Goal: Information Seeking & Learning: Learn about a topic

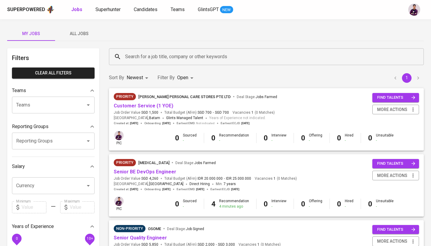
click at [75, 32] on span "All Jobs" at bounding box center [79, 33] width 41 height 7
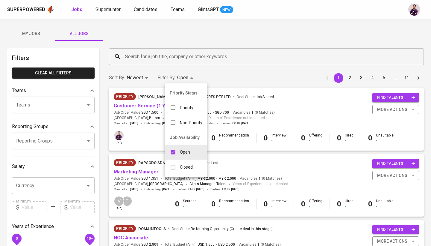
click at [181, 167] on p "Closed" at bounding box center [186, 167] width 13 height 6
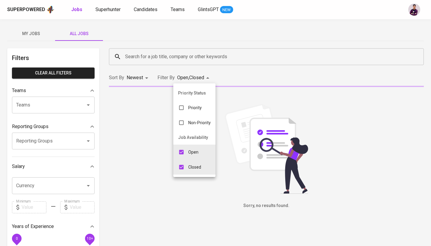
type input "OPEN,CLOSE"
checkbox input "true"
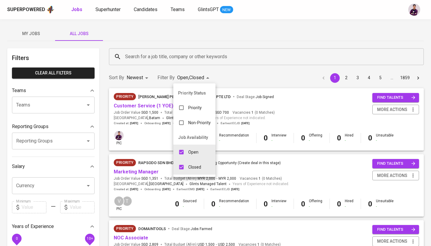
click at [190, 55] on div at bounding box center [215, 123] width 431 height 246
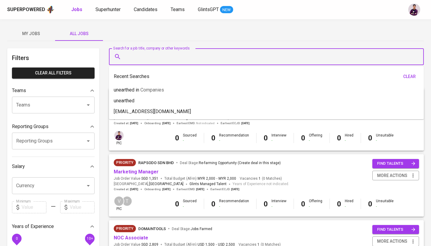
click at [190, 55] on input "Search for a job title, company or other keywords" at bounding box center [268, 56] width 289 height 11
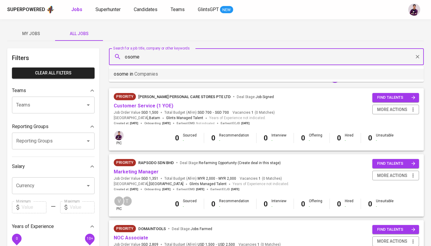
click at [190, 71] on li "osome in Companies" at bounding box center [266, 74] width 315 height 11
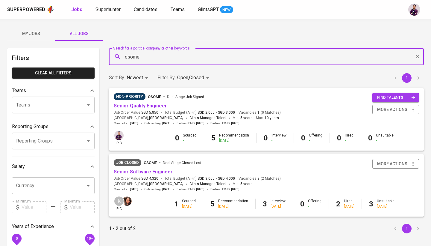
type input "osome"
click at [154, 169] on link "Senior Software Engineer" at bounding box center [143, 172] width 59 height 6
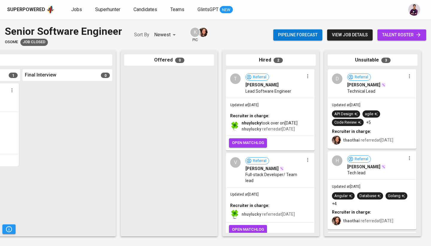
click at [235, 80] on div "T" at bounding box center [235, 78] width 10 height 10
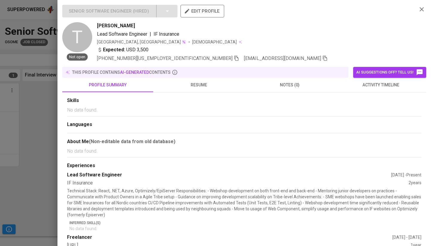
click at [199, 90] on button "resume" at bounding box center [198, 85] width 91 height 14
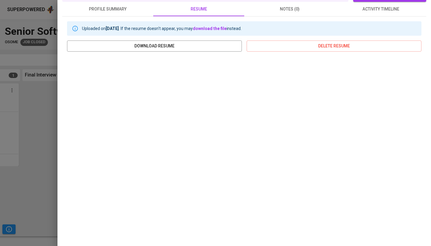
scroll to position [75, 0]
click at [58, 81] on div "Senior Software Engineer ( Hired ) edit profile T Not open [PERSON_NAME] Lead S…" at bounding box center [245, 123] width 374 height 246
click at [46, 81] on div at bounding box center [215, 123] width 431 height 246
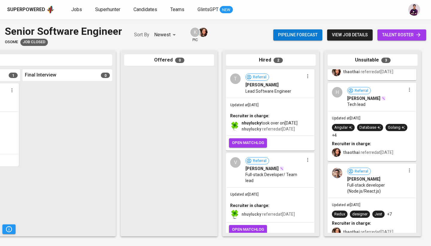
scroll to position [72, 0]
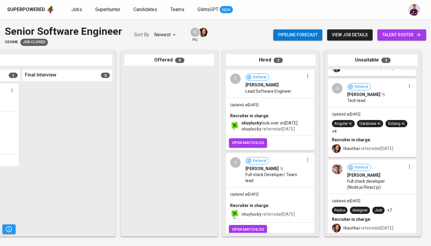
click at [240, 167] on div "V" at bounding box center [235, 162] width 10 height 10
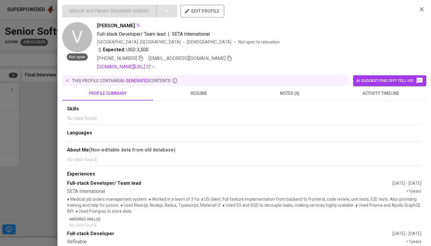
click at [366, 93] on span "activity timeline" at bounding box center [381, 93] width 84 height 7
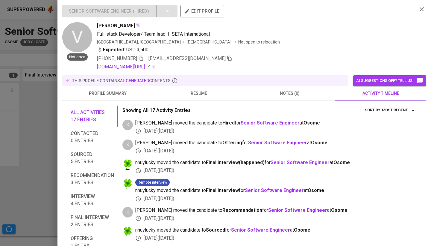
scroll to position [0, 0]
click at [200, 82] on div "this profile contains AI-generated contents" at bounding box center [206, 81] width 282 height 6
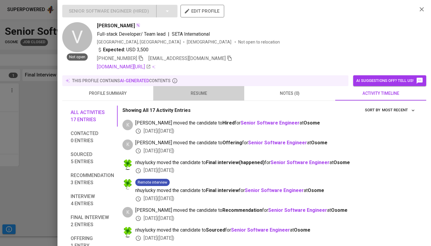
click at [200, 98] on button "resume" at bounding box center [198, 93] width 91 height 14
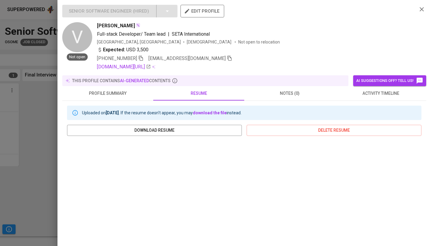
scroll to position [75, 0]
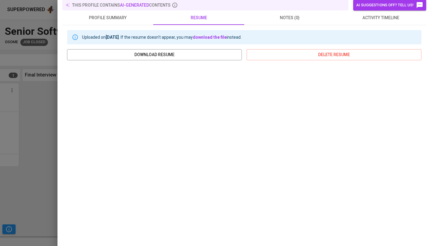
click at [37, 119] on div at bounding box center [215, 123] width 431 height 246
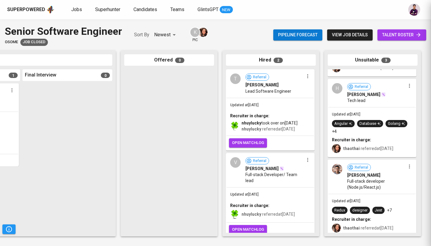
scroll to position [0, 0]
click at [387, 41] on div "Pipeline forecast view job details talent roster" at bounding box center [350, 35] width 153 height 22
click at [387, 35] on span "talent roster" at bounding box center [402, 34] width 39 height 7
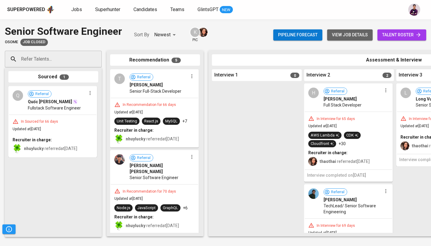
click at [354, 36] on span "view job details" at bounding box center [350, 34] width 36 height 7
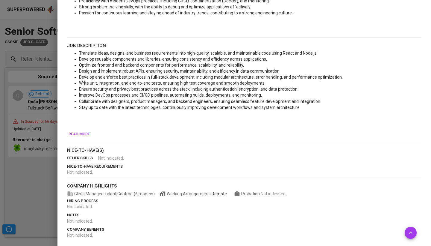
scroll to position [120, 0]
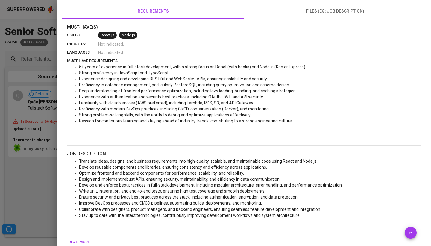
click at [0, 160] on div at bounding box center [215, 123] width 431 height 246
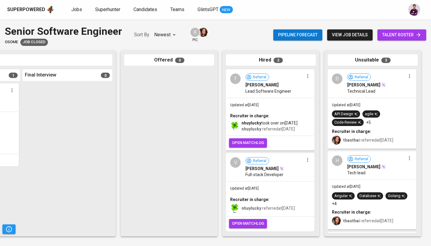
click at [316, 16] on div "Superpowered Jobs Superhunter Candidates Teams GlintsGPT NEW" at bounding box center [215, 9] width 431 height 19
click at [340, 34] on span "view job details" at bounding box center [350, 34] width 36 height 7
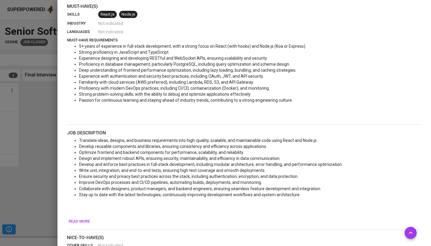
scroll to position [135, 0]
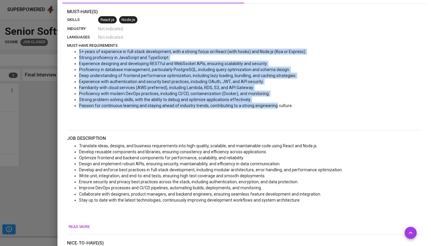
drag, startPoint x: 274, startPoint y: 104, endPoint x: 217, endPoint y: 47, distance: 81.1
click at [217, 47] on div "must-have requirements 5+ years of experience in full-stack development, with a…" at bounding box center [244, 85] width 355 height 85
click at [218, 59] on li "Strong proficiency in JavaScript and TypeScript." at bounding box center [250, 58] width 343 height 6
drag, startPoint x: 208, startPoint y: 47, endPoint x: 284, endPoint y: 109, distance: 97.6
click at [284, 109] on div "must-have requirements 5+ years of experience in full-stack development, with a…" at bounding box center [244, 85] width 355 height 85
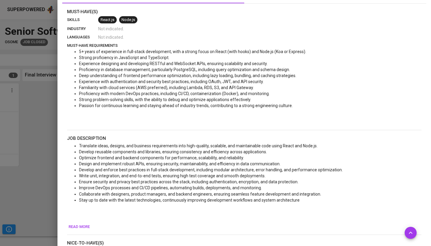
click at [272, 150] on li "Develop reusable components and libraries, ensuring consistency and efficiency …" at bounding box center [250, 152] width 343 height 6
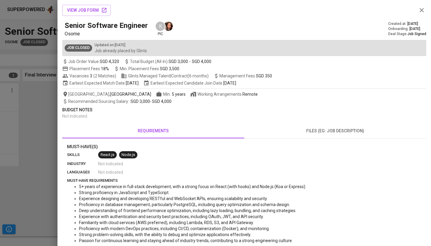
scroll to position [0, 0]
click at [45, 126] on div at bounding box center [215, 123] width 431 height 246
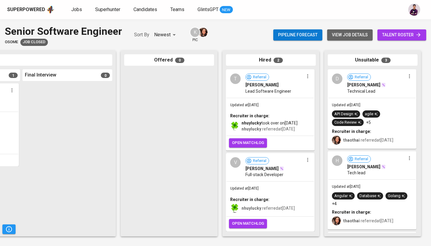
click at [337, 38] on button "view job details" at bounding box center [350, 34] width 46 height 11
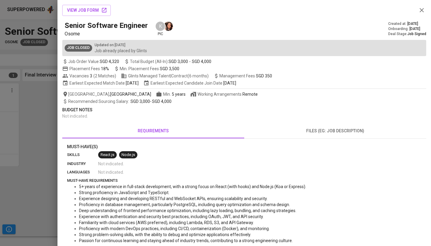
click at [61, 101] on div "view job form Senior Software Engineer Osome K pic Created at : [DATE] Onboardi…" at bounding box center [245, 123] width 374 height 246
click at [422, 11] on icon "button" at bounding box center [422, 10] width 7 height 7
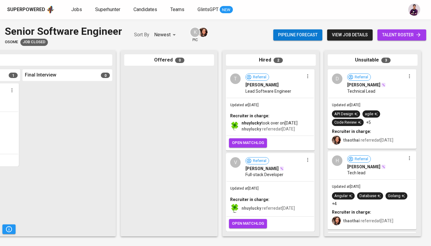
click at [237, 78] on div "T" at bounding box center [235, 78] width 10 height 10
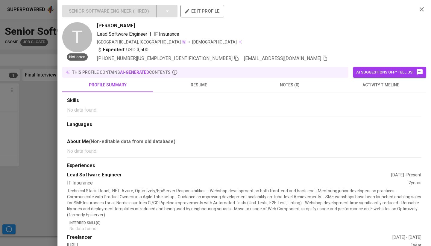
click at [203, 89] on button "resume" at bounding box center [198, 85] width 91 height 14
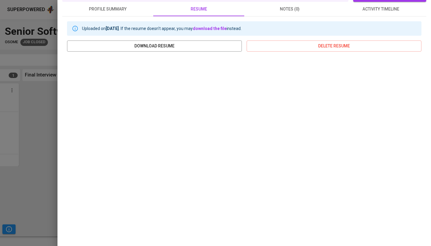
scroll to position [75, 0]
click at [44, 94] on div at bounding box center [215, 123] width 431 height 246
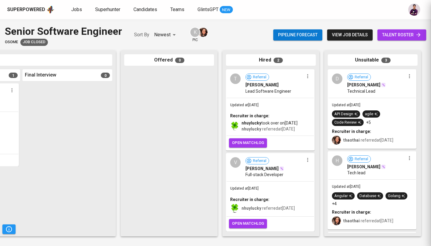
scroll to position [0, 0]
click at [235, 165] on div "V" at bounding box center [235, 162] width 10 height 10
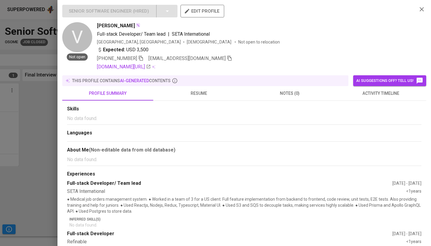
click at [205, 100] on div "profile summary resume notes (0) activity timeline" at bounding box center [244, 93] width 364 height 15
click at [200, 92] on span "resume" at bounding box center [199, 93] width 84 height 7
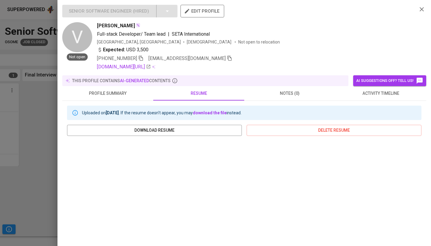
click at [418, 16] on div "Senior Software Engineer ( Hired ) edit profile V Not open [PERSON_NAME] Full-s…" at bounding box center [244, 38] width 364 height 66
click at [420, 11] on icon "button" at bounding box center [422, 9] width 7 height 7
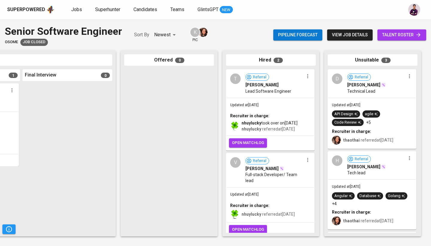
click at [236, 79] on div "T" at bounding box center [235, 78] width 10 height 10
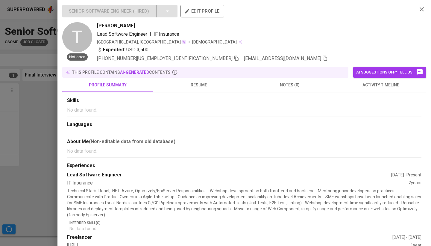
click at [201, 92] on button "resume" at bounding box center [198, 85] width 91 height 14
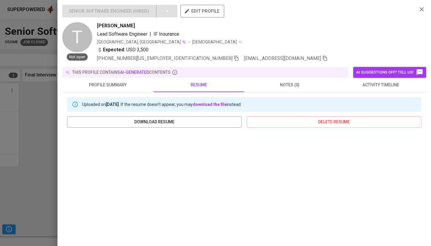
click at [420, 10] on icon "button" at bounding box center [422, 9] width 7 height 7
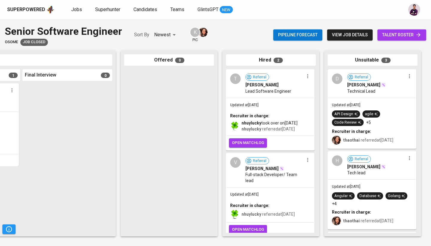
click at [239, 166] on div "V" at bounding box center [235, 162] width 10 height 10
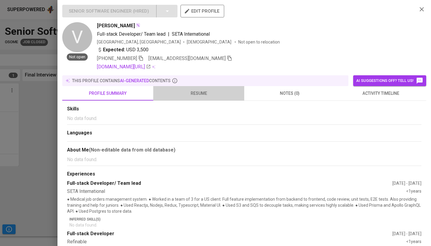
click at [201, 91] on span "resume" at bounding box center [199, 93] width 84 height 7
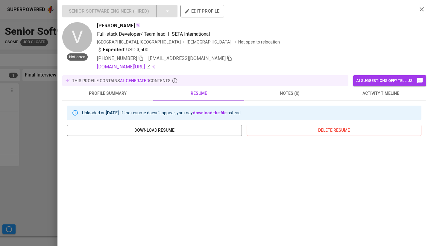
click at [419, 8] on icon "button" at bounding box center [422, 9] width 7 height 7
